Goal: Transaction & Acquisition: Purchase product/service

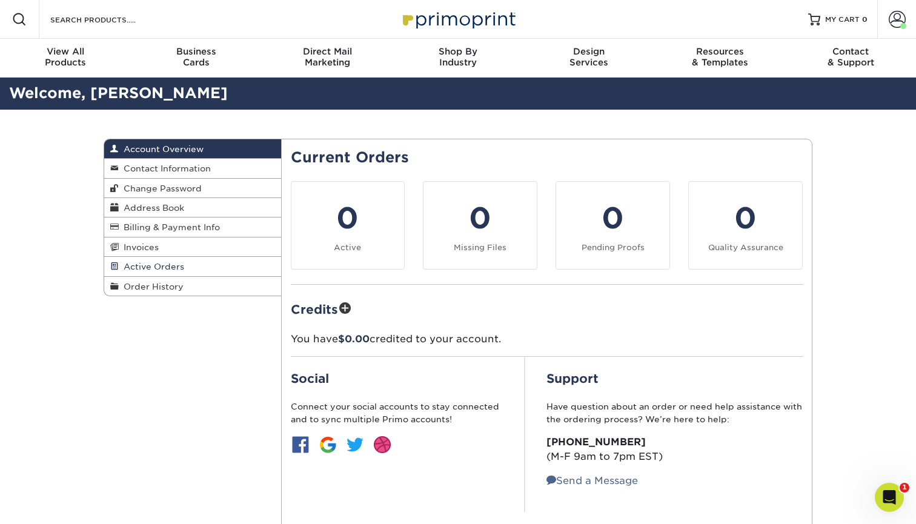
click at [139, 266] on span "Active Orders" at bounding box center [151, 267] width 65 height 10
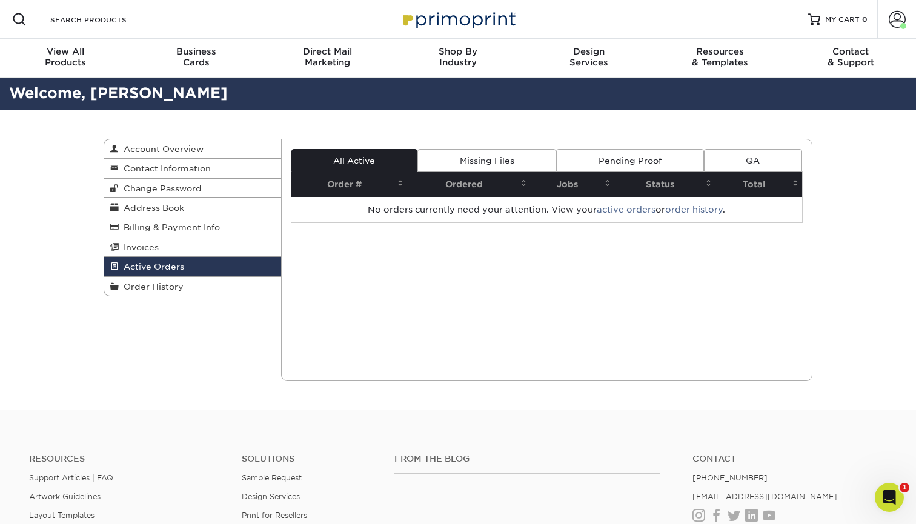
click at [459, 164] on link "Missing Files" at bounding box center [486, 160] width 139 height 23
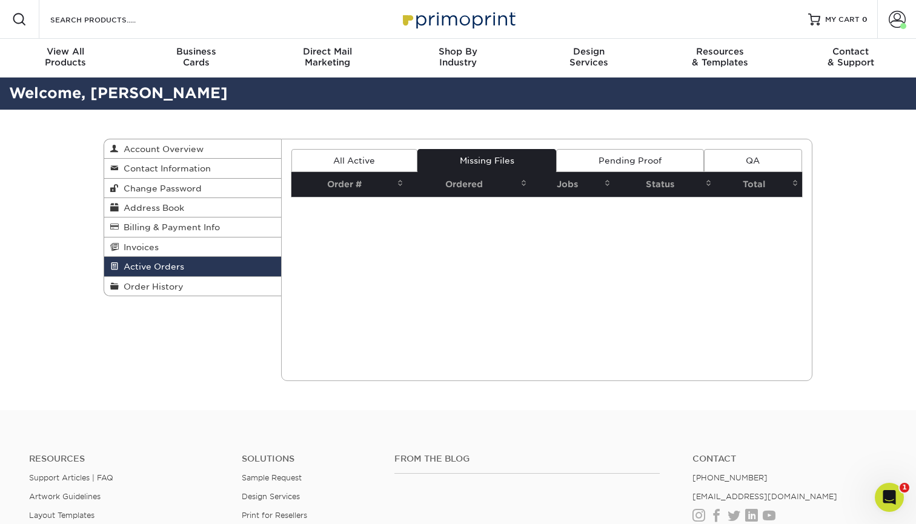
click at [586, 152] on link "Pending Proof" at bounding box center [629, 160] width 147 height 23
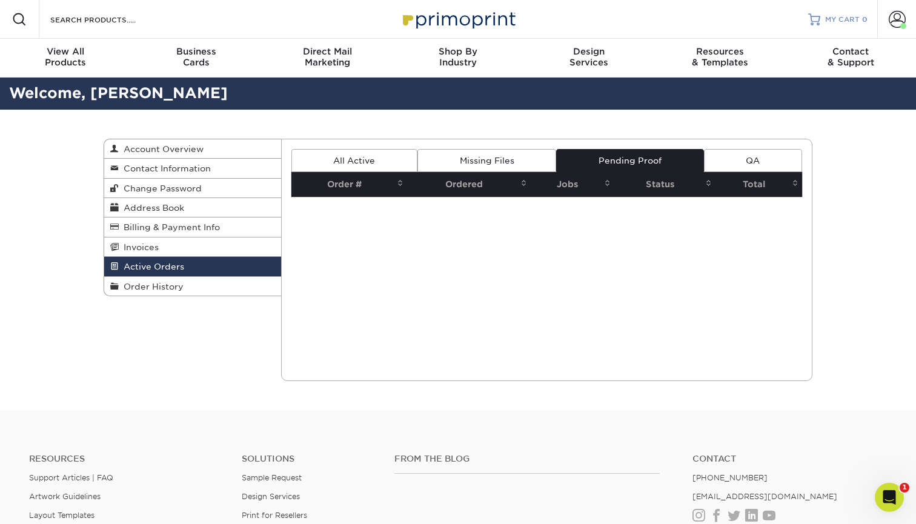
click at [849, 19] on span "MY CART" at bounding box center [842, 20] width 35 height 10
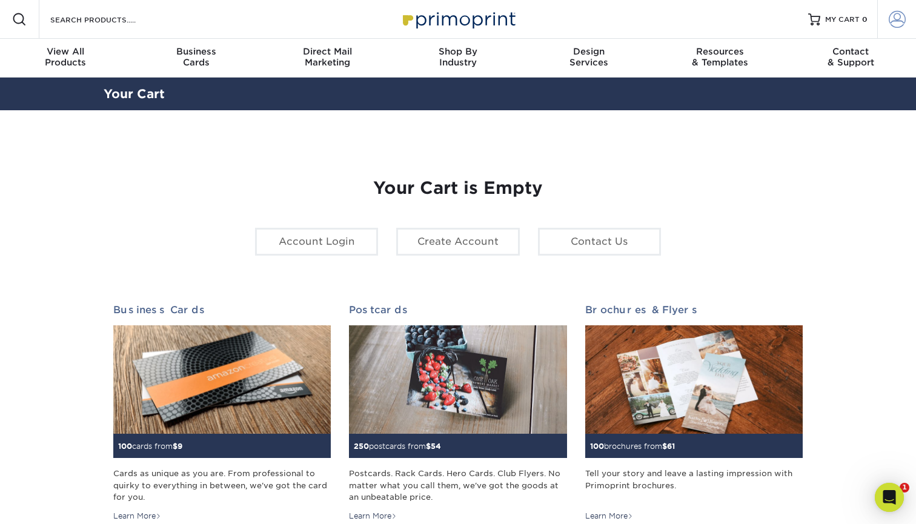
click at [900, 21] on span at bounding box center [897, 19] width 17 height 17
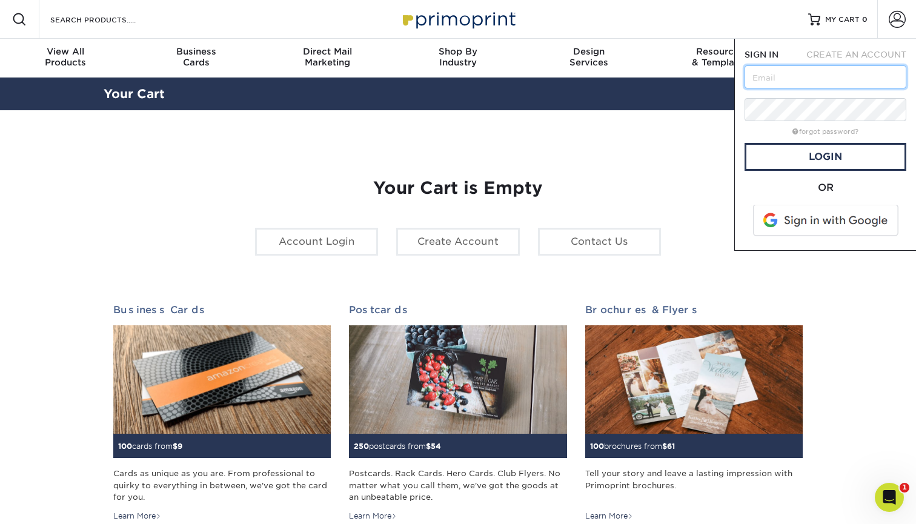
type input "[PERSON_NAME][EMAIL_ADDRESS][PERSON_NAME][DOMAIN_NAME]"
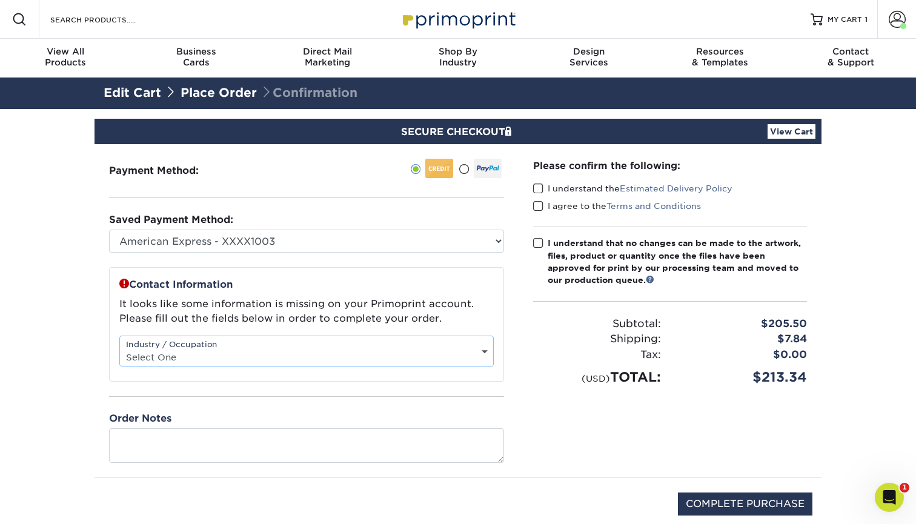
select select "9"
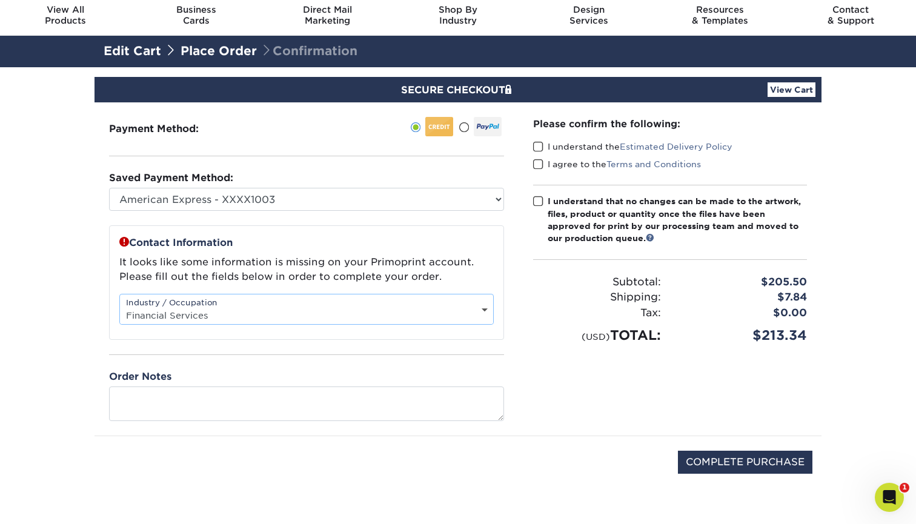
scroll to position [41, 0]
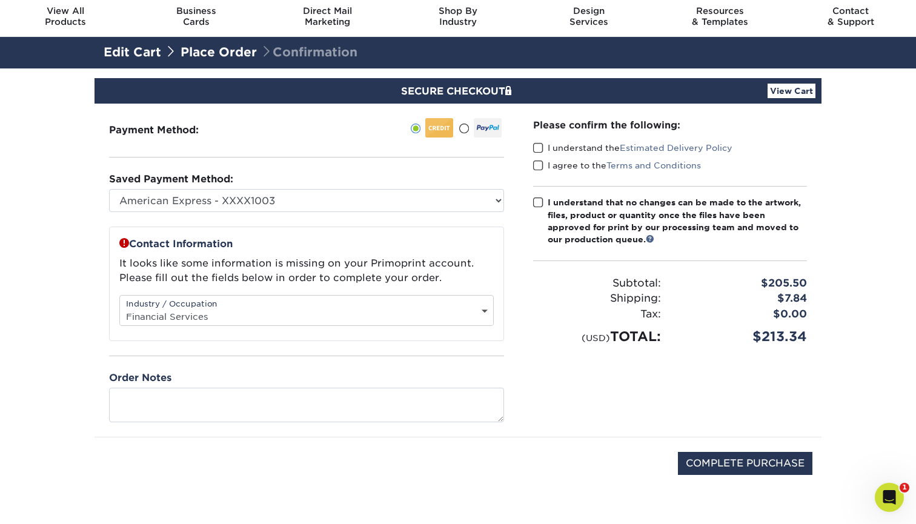
click at [148, 51] on link "Edit Cart" at bounding box center [133, 52] width 58 height 15
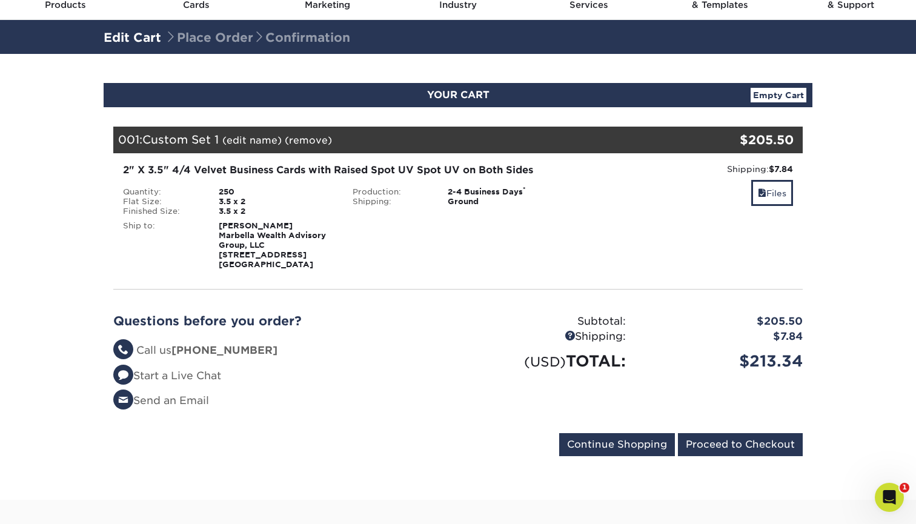
scroll to position [62, 0]
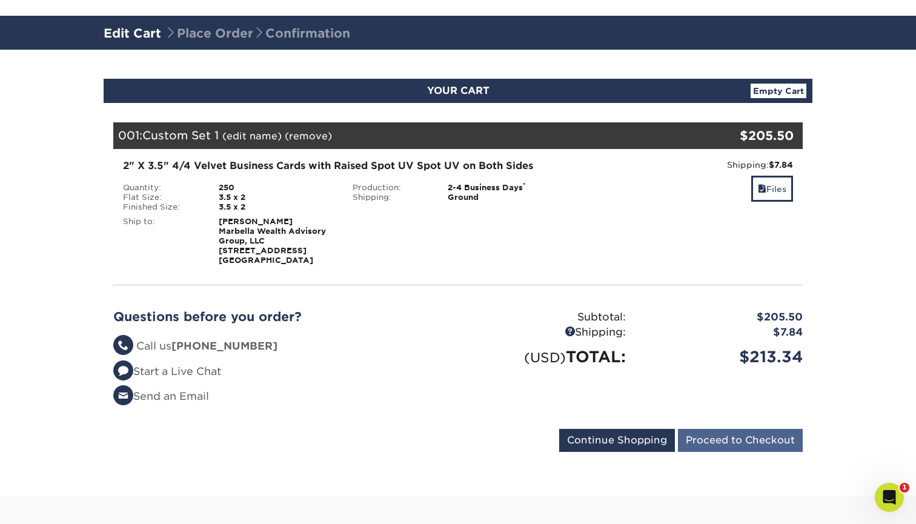
click at [722, 447] on input "Proceed to Checkout" at bounding box center [740, 440] width 125 height 23
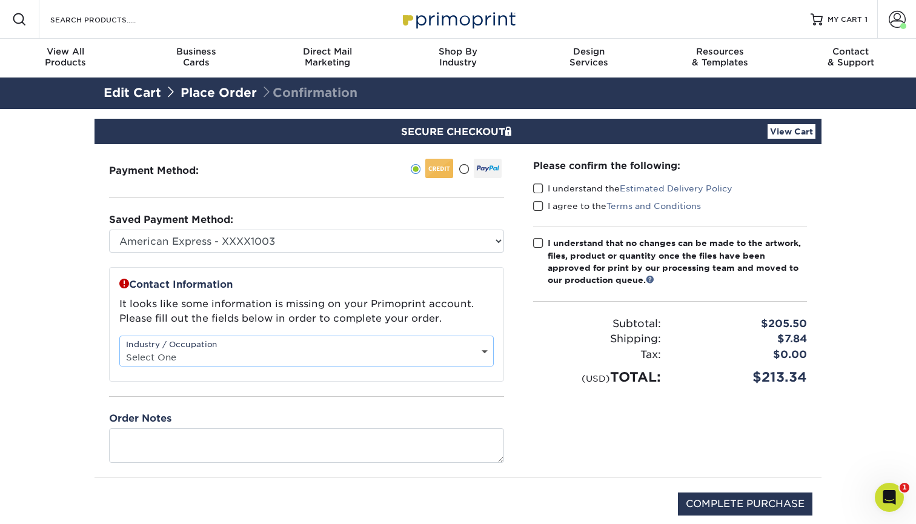
select select "9"
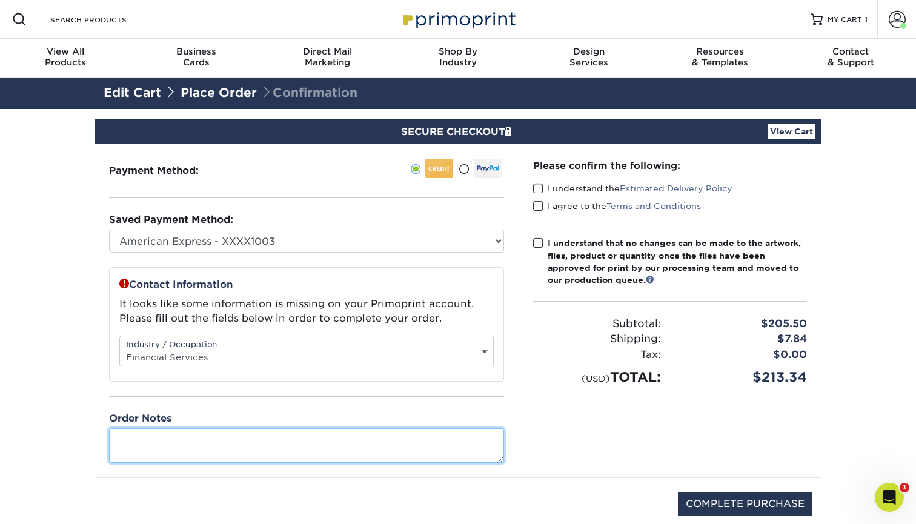
click at [302, 444] on textarea at bounding box center [306, 445] width 395 height 35
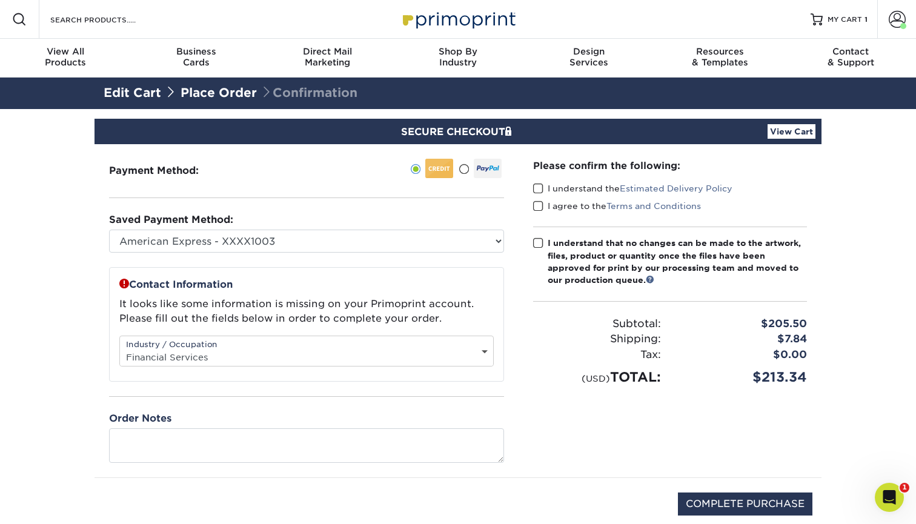
click at [537, 186] on span at bounding box center [538, 189] width 10 height 12
click at [0, 0] on input "I understand the Estimated Delivery Policy" at bounding box center [0, 0] width 0 height 0
click at [537, 204] on span at bounding box center [538, 207] width 10 height 12
click at [0, 0] on input "I agree to the Terms and Conditions" at bounding box center [0, 0] width 0 height 0
click at [540, 246] on span at bounding box center [538, 244] width 10 height 12
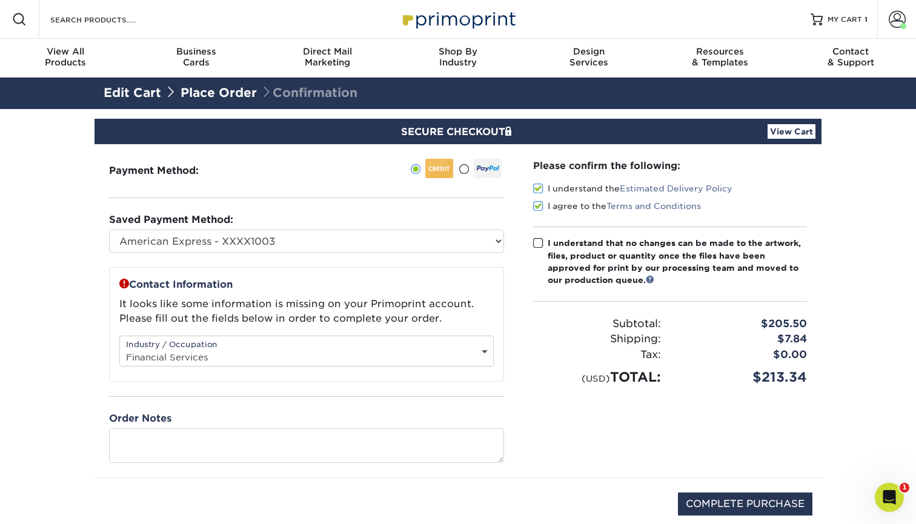
click at [0, 0] on input "I understand that no changes can be made to the artwork, files, product or quan…" at bounding box center [0, 0] width 0 height 0
click at [710, 505] on input "COMPLETE PURCHASE" at bounding box center [745, 504] width 135 height 23
type input "PROCESSING, PLEASE WAIT..."
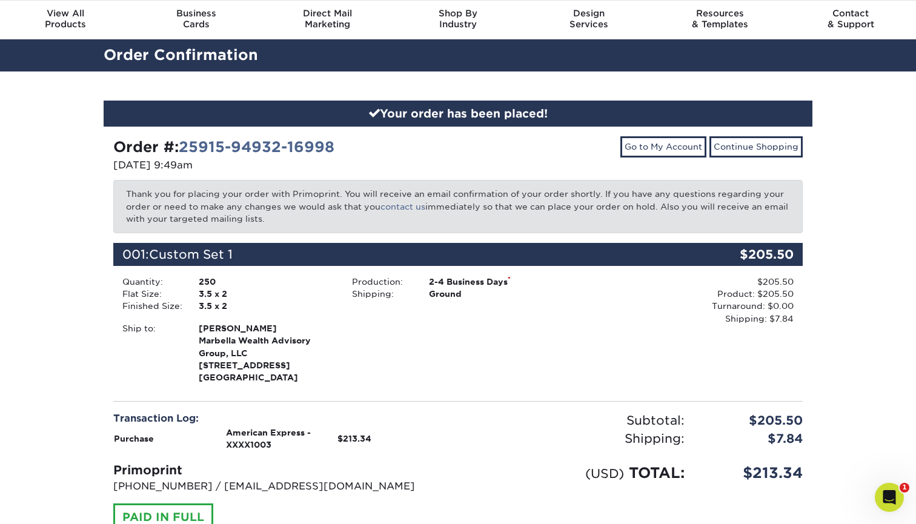
scroll to position [38, 0]
click at [646, 145] on link "Go to My Account" at bounding box center [663, 146] width 86 height 21
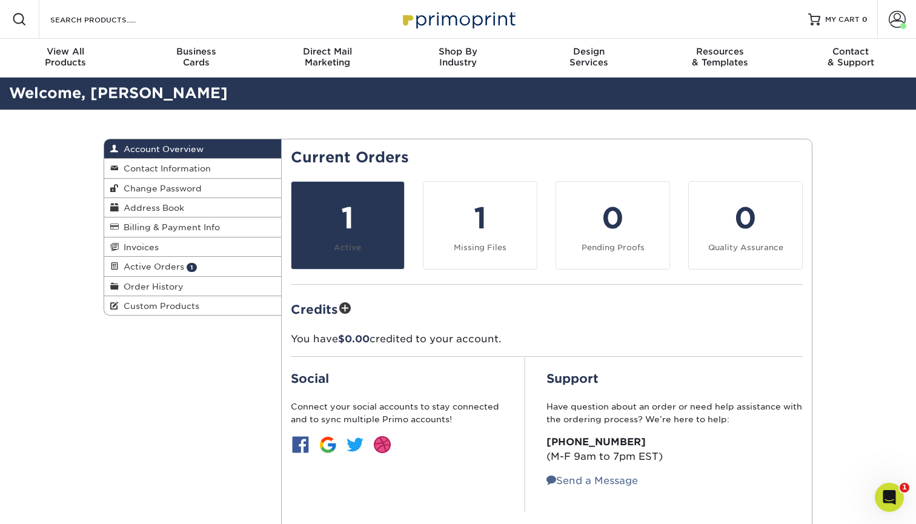
click at [361, 234] on div "1" at bounding box center [348, 218] width 99 height 44
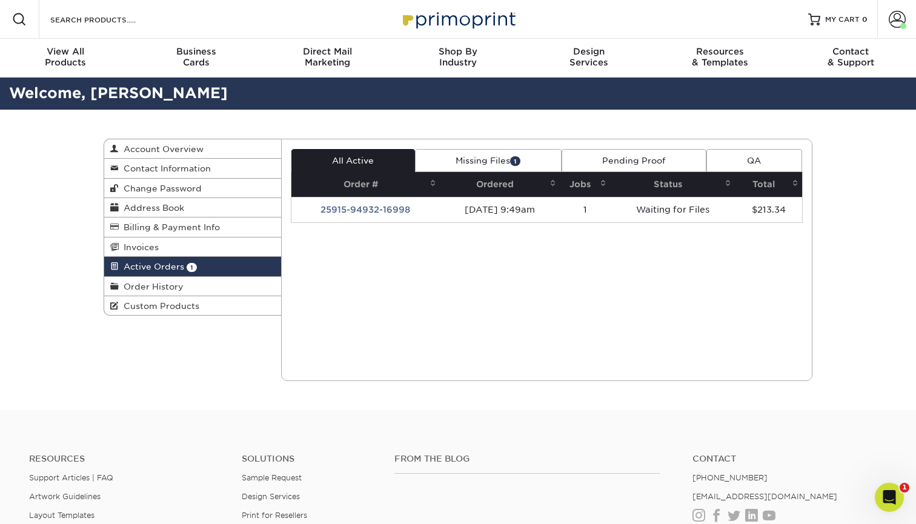
click at [481, 160] on link "Missing Files 1" at bounding box center [488, 160] width 147 height 23
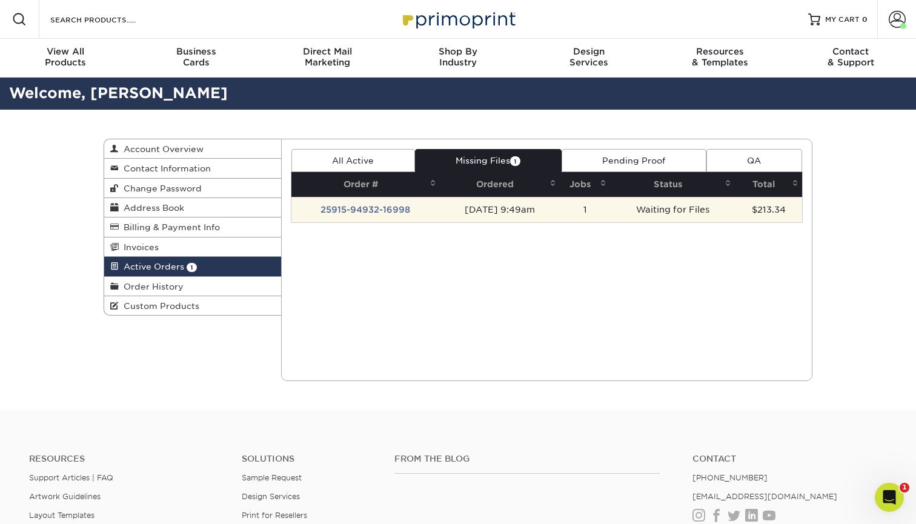
click at [659, 210] on td "Waiting for Files" at bounding box center [672, 209] width 125 height 25
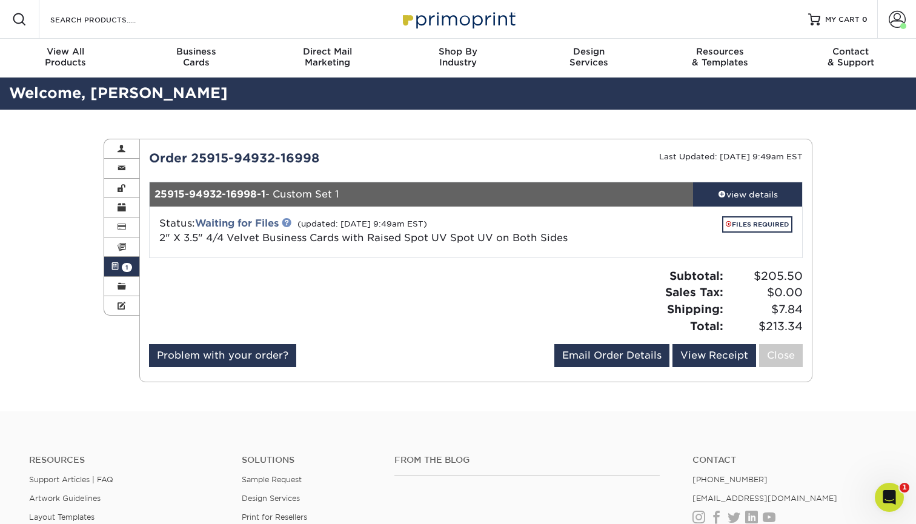
click at [290, 222] on link at bounding box center [287, 223] width 10 height 10
click at [122, 246] on span at bounding box center [122, 247] width 8 height 10
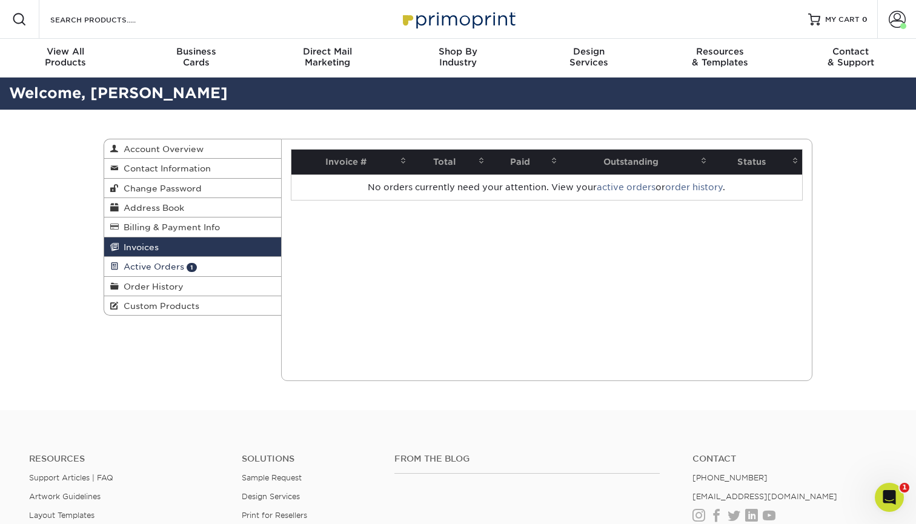
click at [138, 262] on span "Active Orders" at bounding box center [151, 267] width 65 height 10
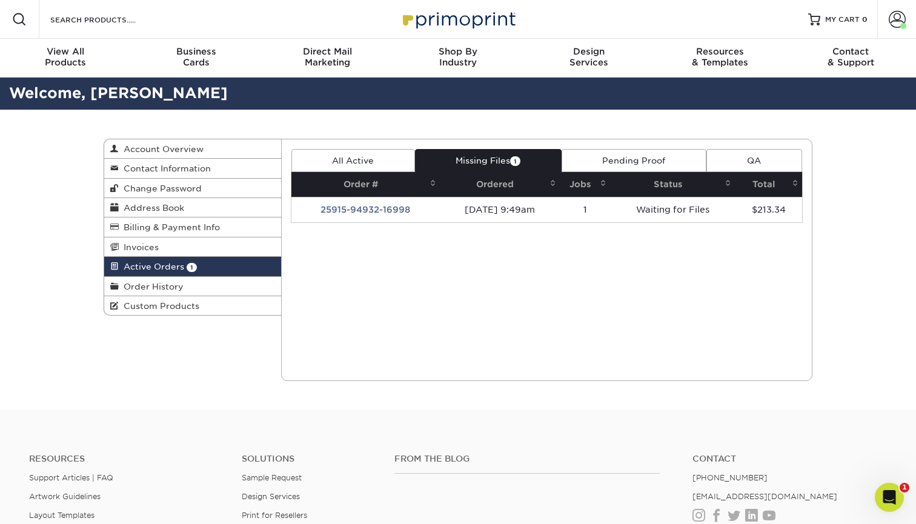
click at [601, 159] on link "Pending Proof" at bounding box center [634, 160] width 145 height 23
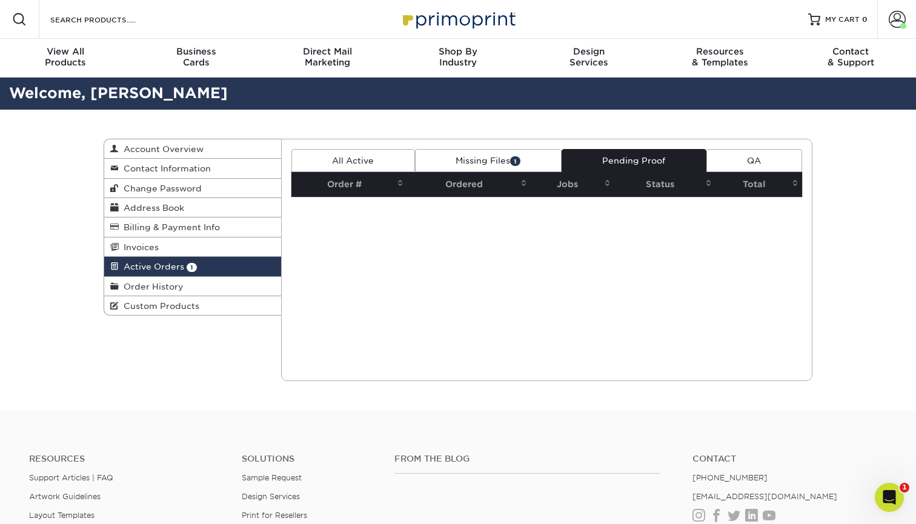
click at [482, 164] on link "Missing Files 1" at bounding box center [488, 160] width 147 height 23
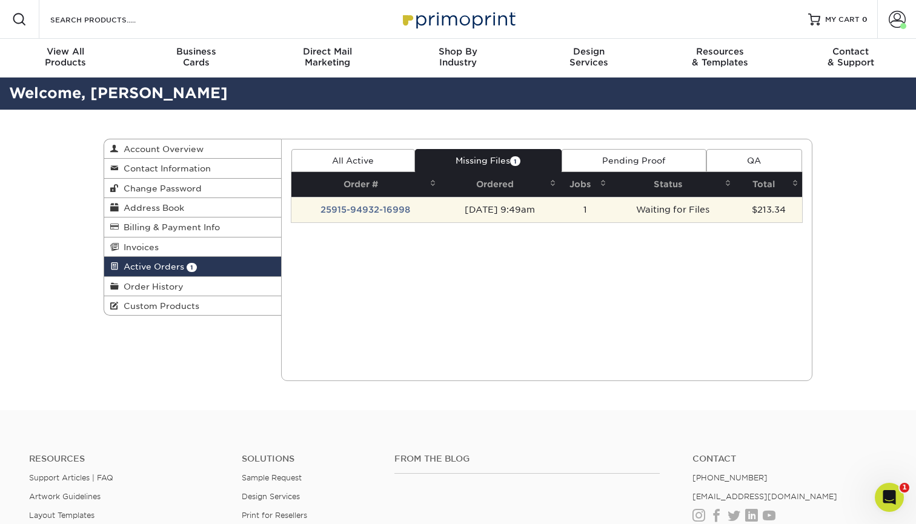
click at [382, 210] on td "25915-94932-16998" at bounding box center [365, 209] width 148 height 25
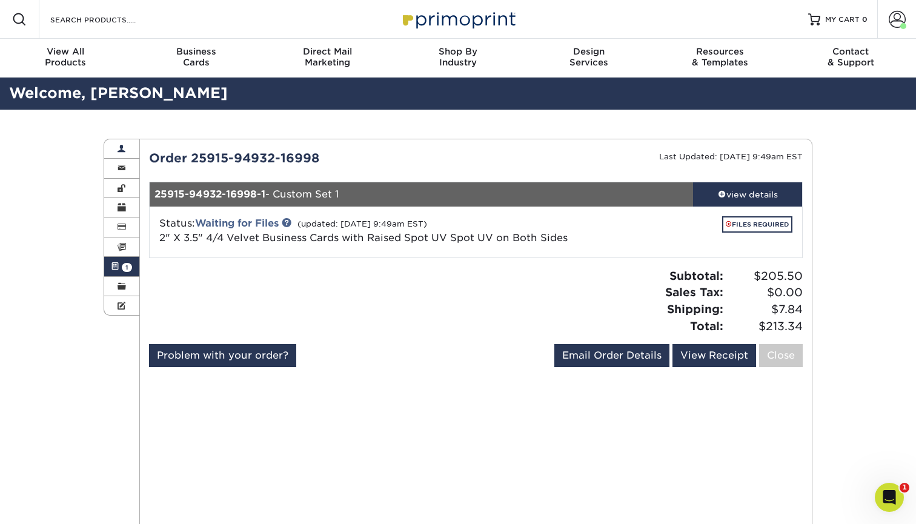
click at [121, 150] on span at bounding box center [122, 149] width 8 height 10
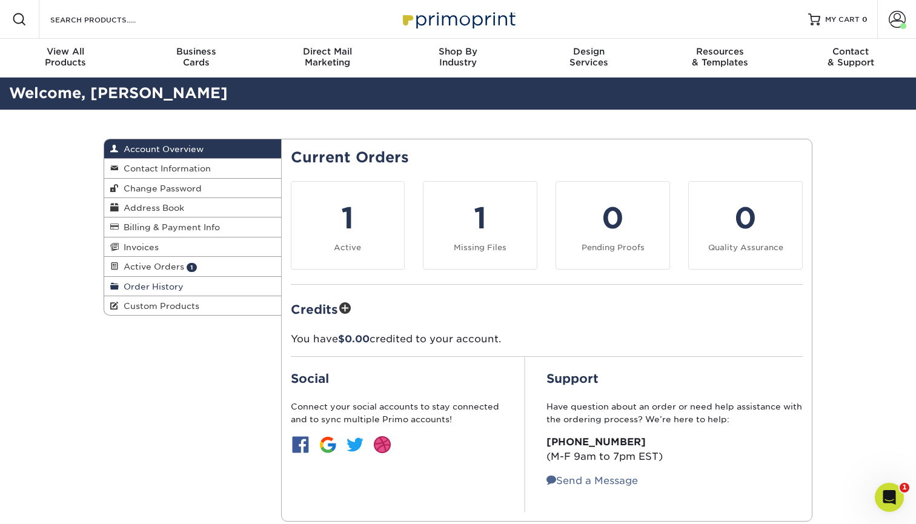
click at [153, 282] on span "Order History" at bounding box center [151, 287] width 65 height 10
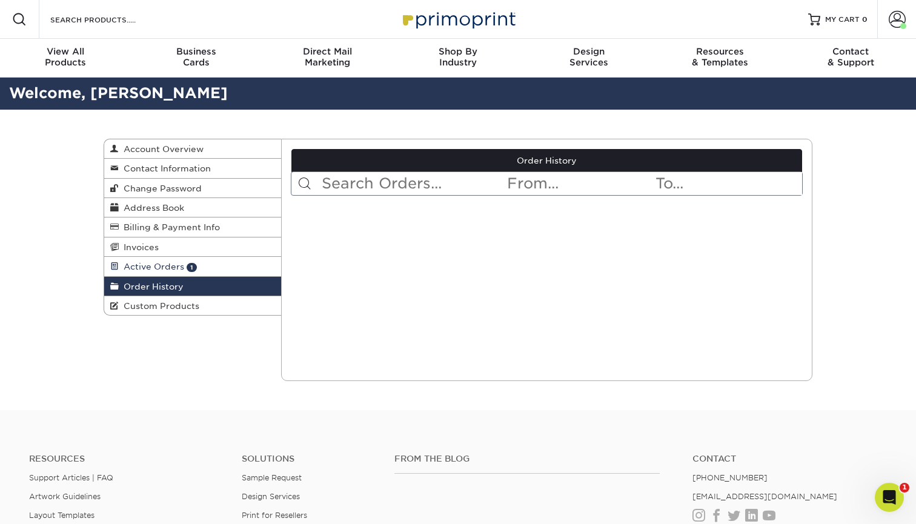
click at [159, 264] on span "Active Orders" at bounding box center [151, 267] width 65 height 10
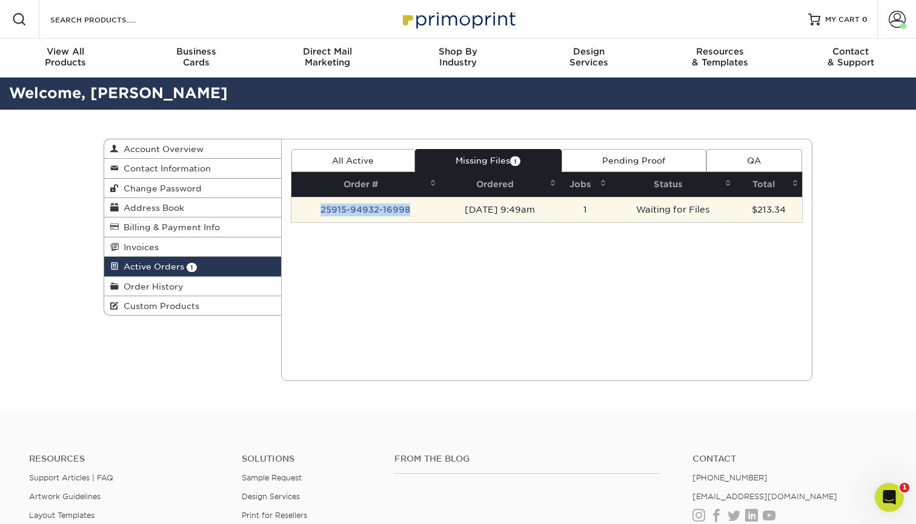
drag, startPoint x: 411, startPoint y: 208, endPoint x: 311, endPoint y: 211, distance: 100.0
click at [311, 211] on td "25915-94932-16998" at bounding box center [365, 209] width 148 height 25
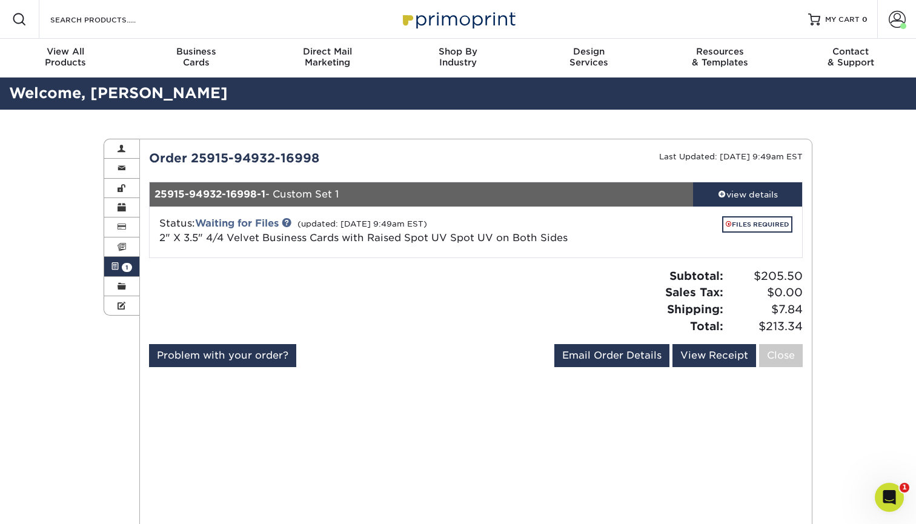
drag, startPoint x: 322, startPoint y: 154, endPoint x: 190, endPoint y: 158, distance: 131.5
click at [190, 158] on div "Order 25915-94932-16998" at bounding box center [308, 158] width 336 height 18
copy div "25915-94932-16998"
